Goal: Task Accomplishment & Management: Manage account settings

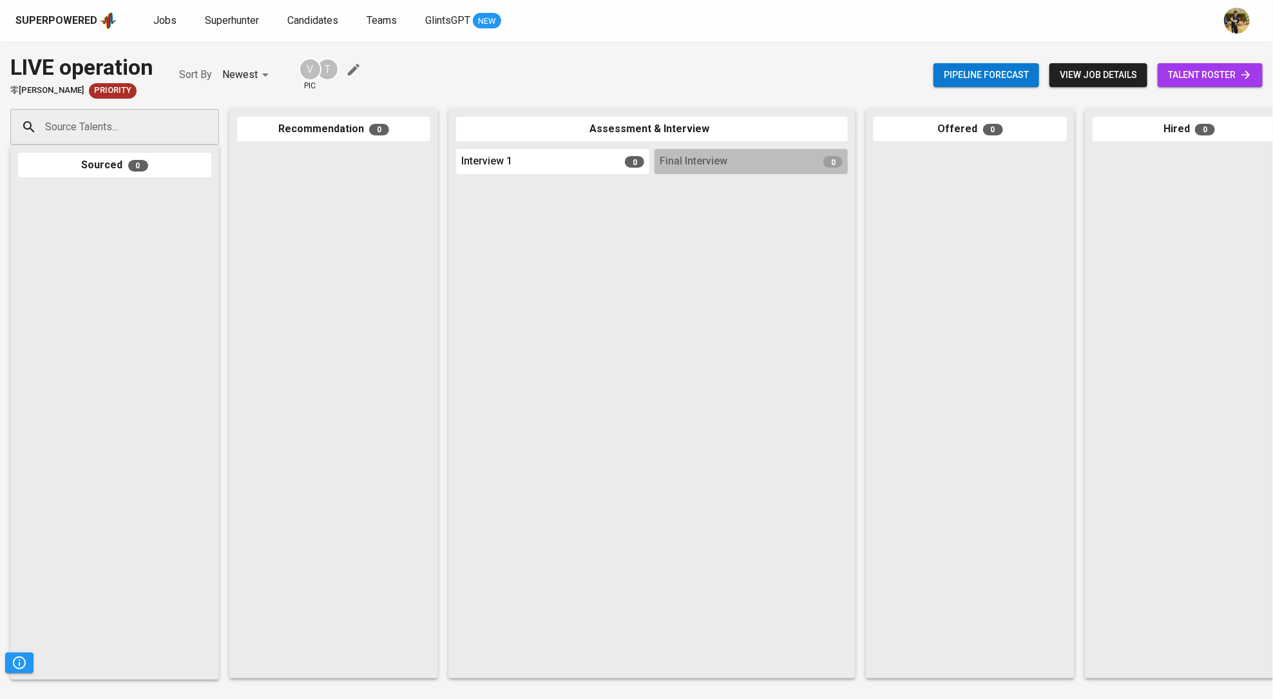
click at [355, 74] on icon "button" at bounding box center [353, 69] width 15 height 15
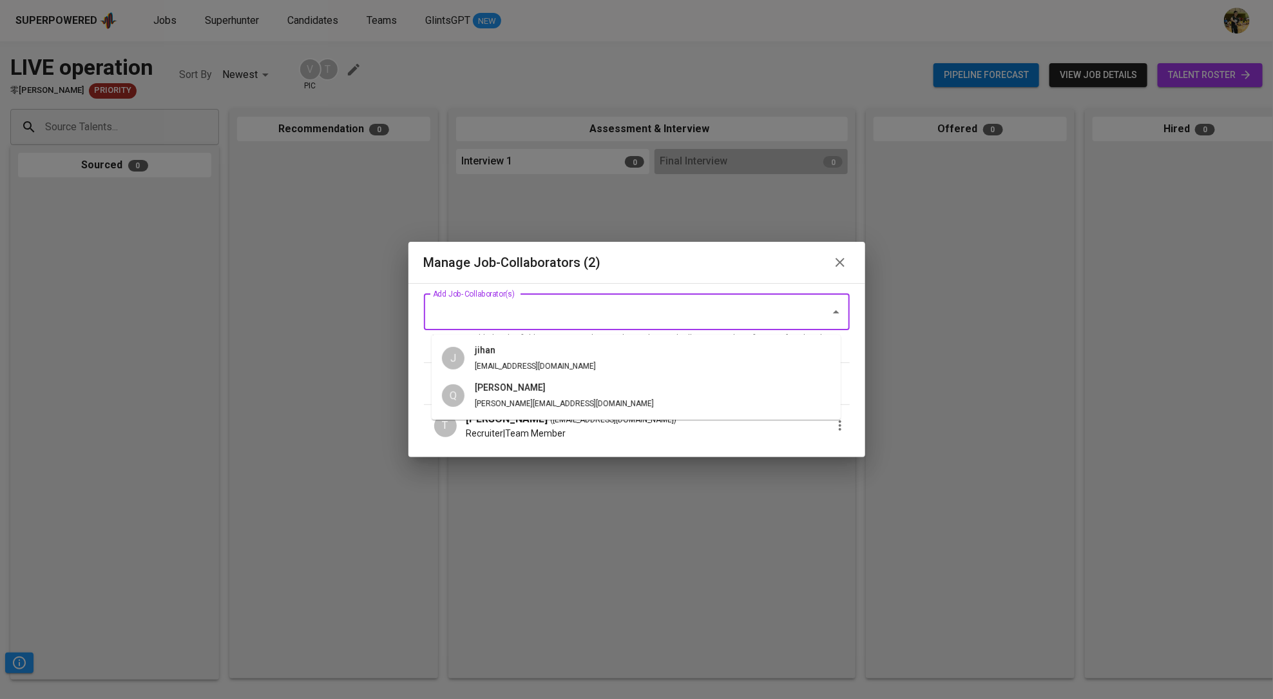
click at [577, 314] on input "Add Job-Collaborator(s)" at bounding box center [619, 312] width 378 height 24
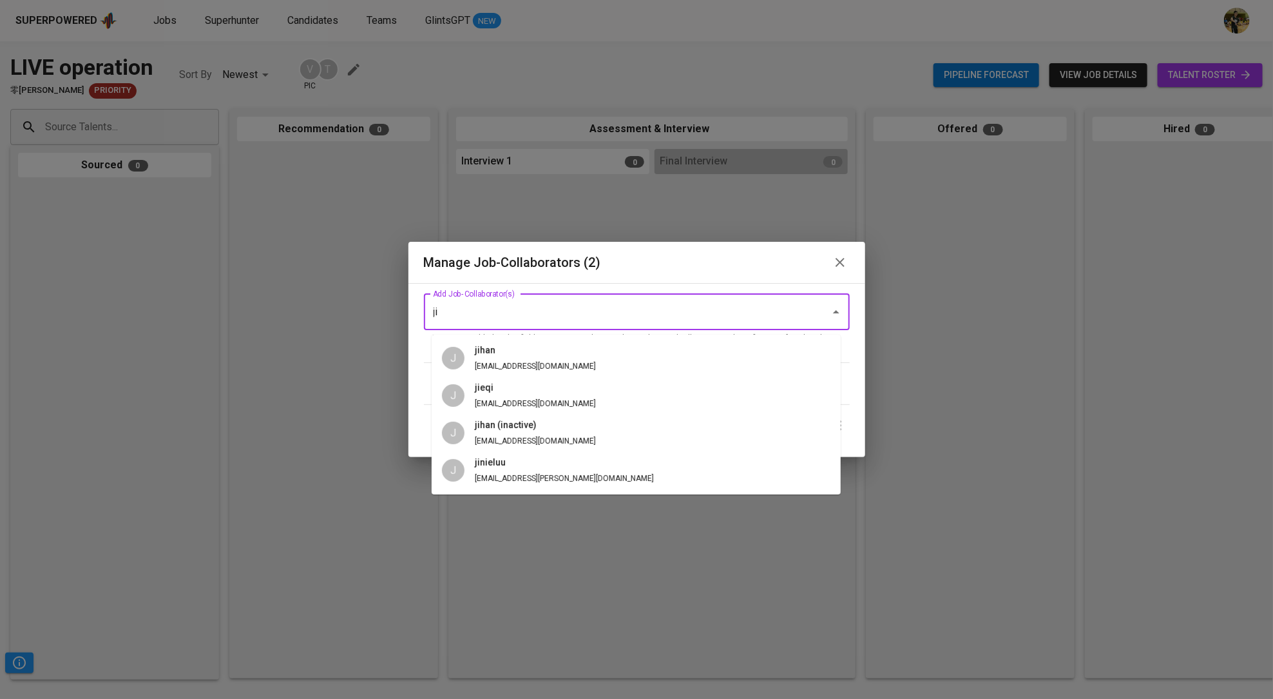
type input "j"
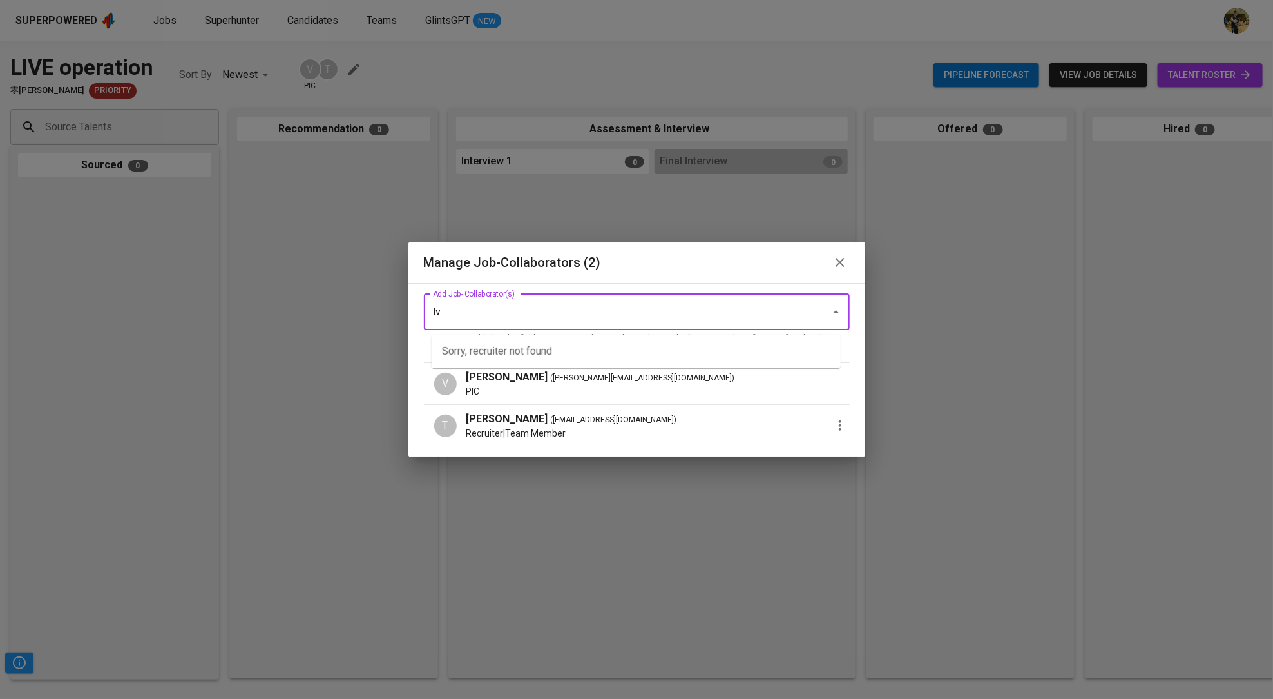
type input "l"
type input "co"
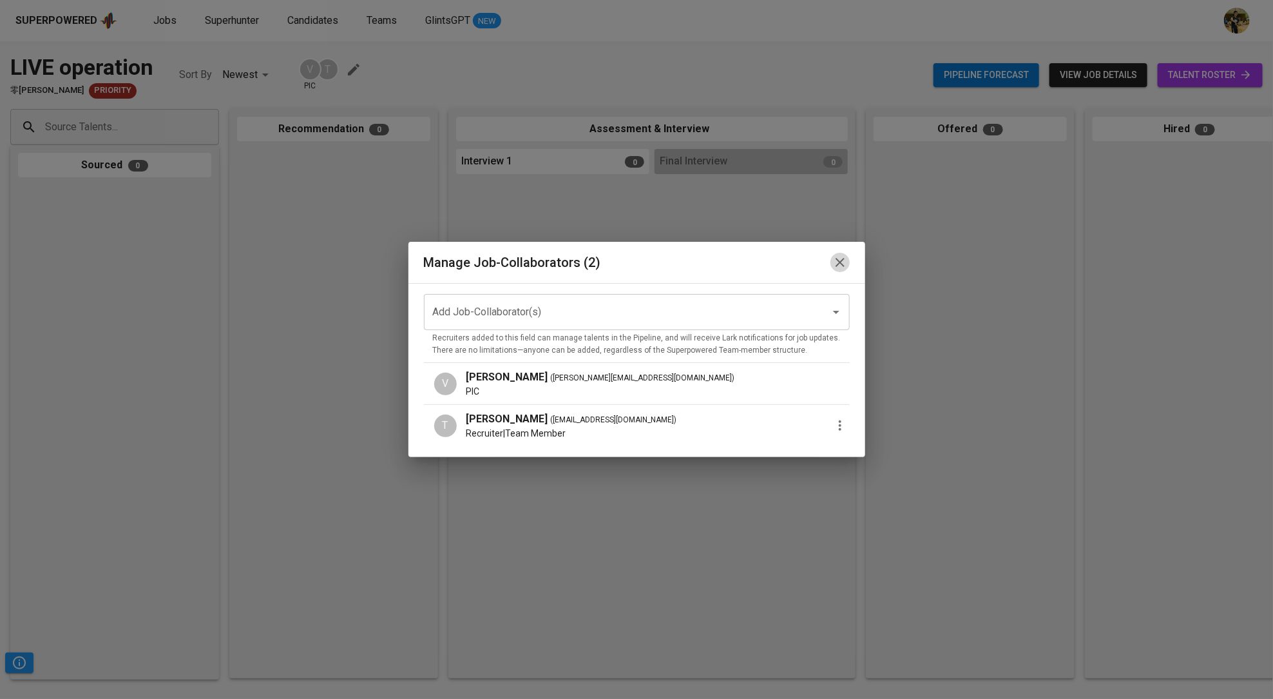
click at [836, 260] on icon "button" at bounding box center [840, 262] width 9 height 9
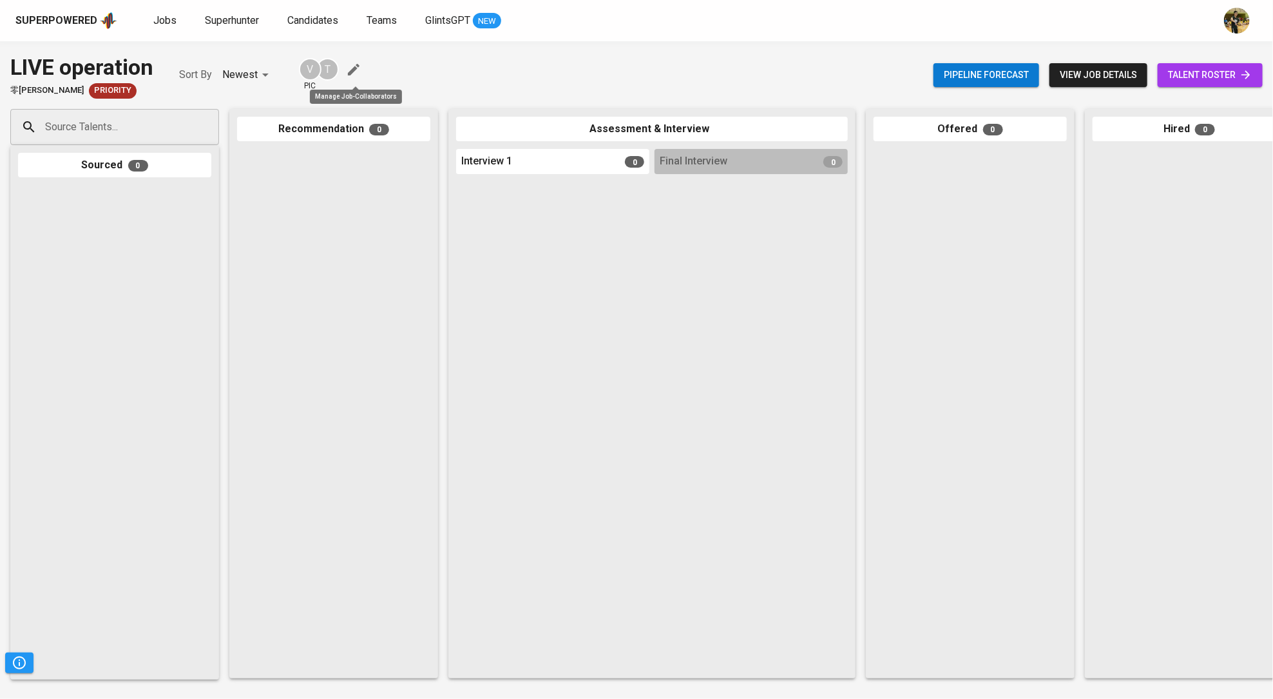
click at [353, 69] on icon "button" at bounding box center [353, 69] width 15 height 15
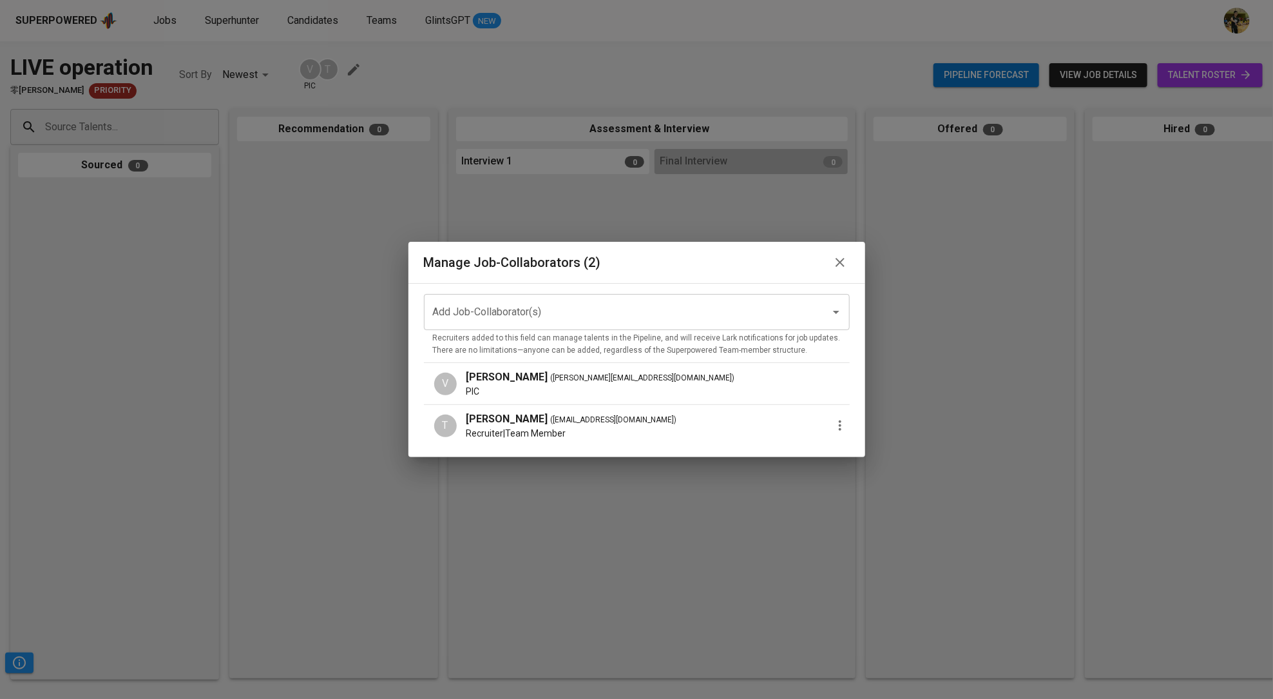
click at [465, 311] on input "Add Job-Collaborator(s)" at bounding box center [619, 312] width 378 height 24
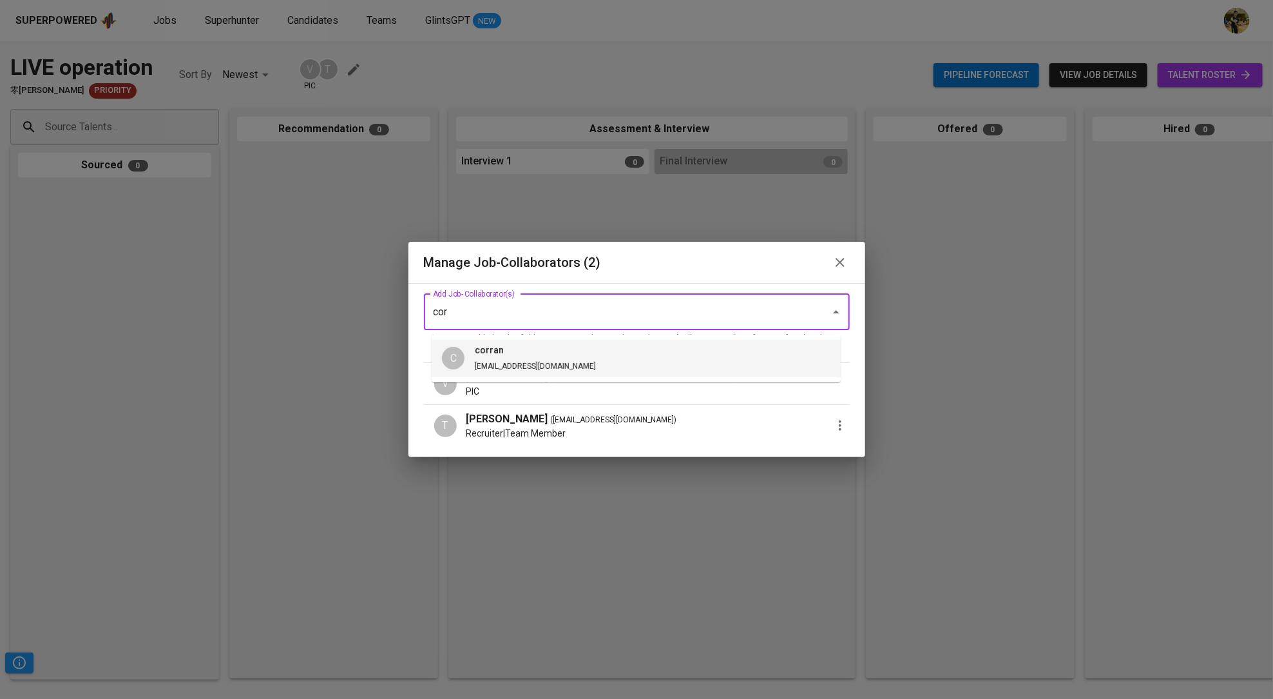
click at [499, 356] on h6 "corran" at bounding box center [535, 350] width 121 height 14
type input "cor"
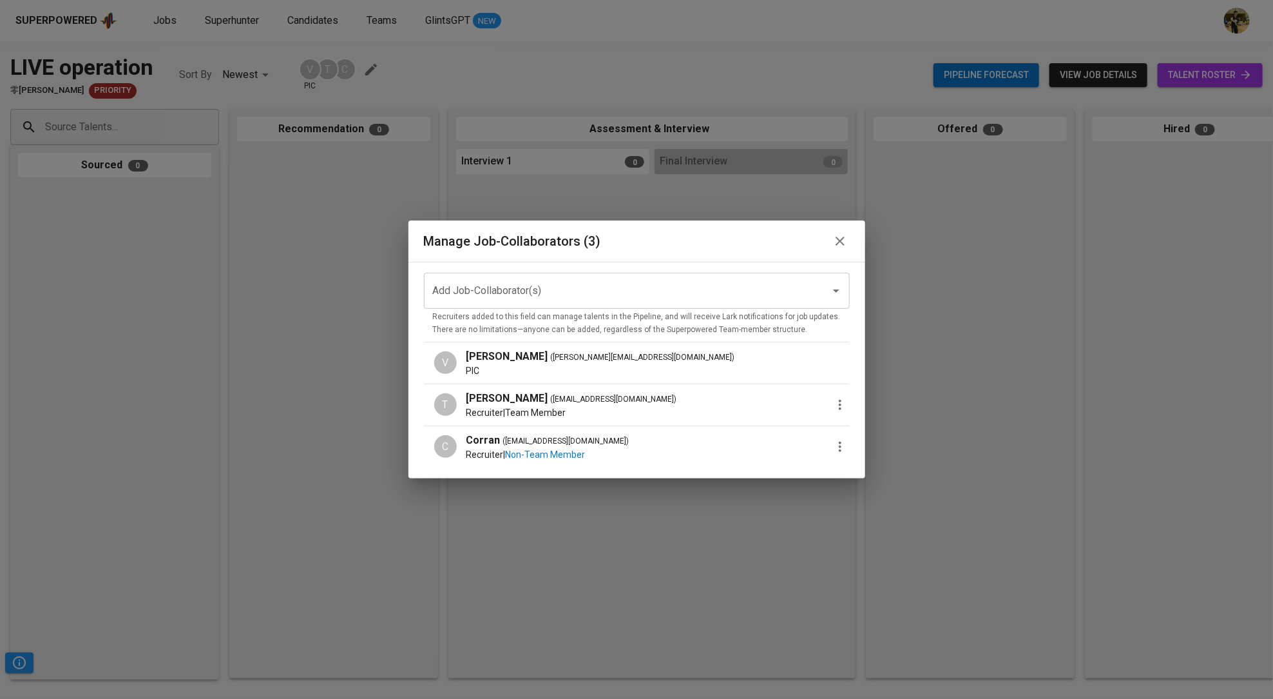
click at [839, 445] on icon "button" at bounding box center [840, 446] width 3 height 10
click at [801, 446] on div at bounding box center [636, 349] width 1273 height 699
click at [836, 241] on icon "button" at bounding box center [840, 241] width 9 height 9
